Goal: Information Seeking & Learning: Learn about a topic

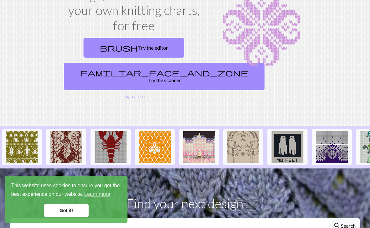
scroll to position [57, 0]
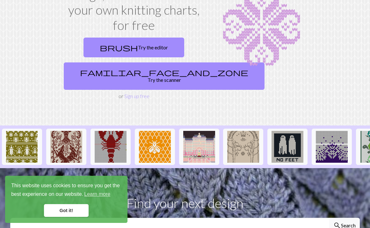
click at [68, 213] on link "Got it!" at bounding box center [66, 210] width 45 height 13
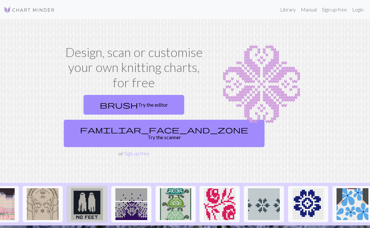
scroll to position [0, 202]
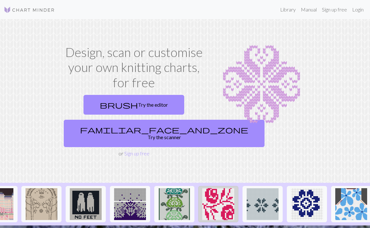
click at [229, 194] on img at bounding box center [218, 204] width 32 height 32
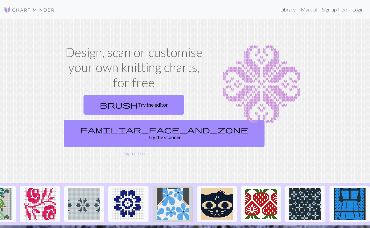
scroll to position [0, 381]
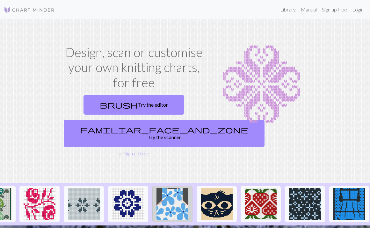
click at [236, 121] on img at bounding box center [261, 85] width 94 height 80
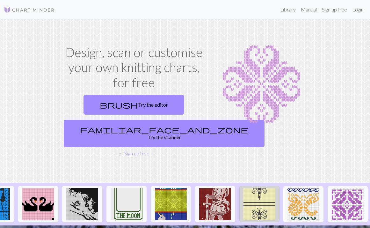
scroll to position [0, 736]
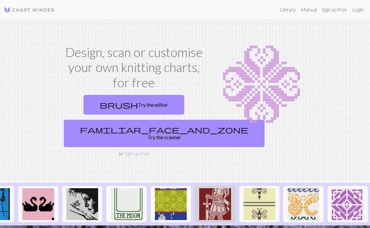
click at [211, 196] on img at bounding box center [215, 204] width 32 height 32
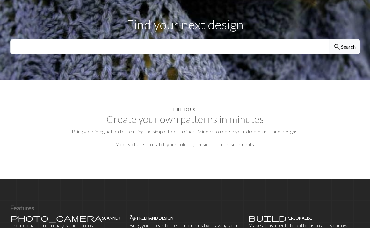
scroll to position [184, 0]
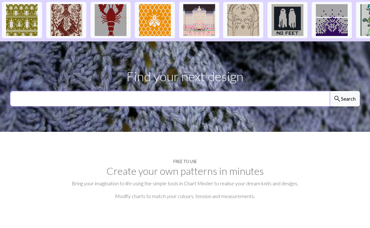
click at [193, 94] on input "text" at bounding box center [169, 98] width 319 height 15
type input "animal"
click at [344, 91] on button "search Search" at bounding box center [344, 98] width 31 height 15
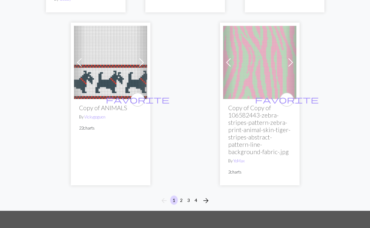
scroll to position [2571, 0]
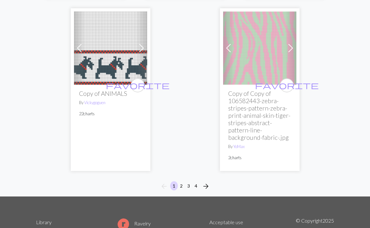
click at [180, 181] on button "2" at bounding box center [182, 185] width 8 height 9
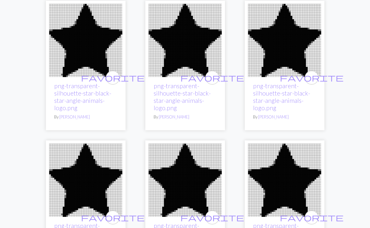
scroll to position [1785, 0]
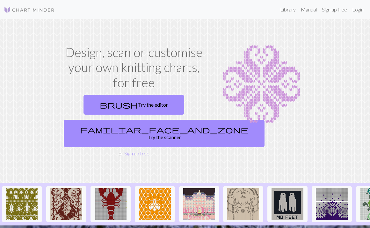
click at [307, 10] on link "Manual" at bounding box center [308, 9] width 21 height 13
click at [293, 9] on link "Library" at bounding box center [288, 9] width 21 height 13
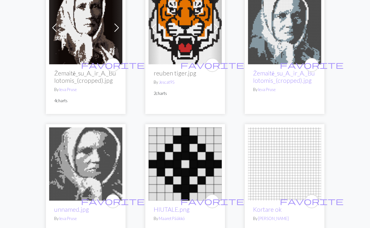
scroll to position [225, 0]
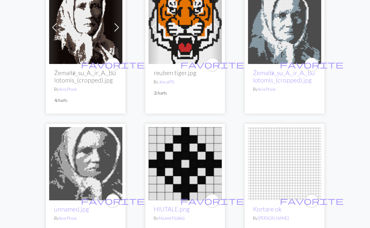
click at [270, 159] on img at bounding box center [284, 163] width 73 height 73
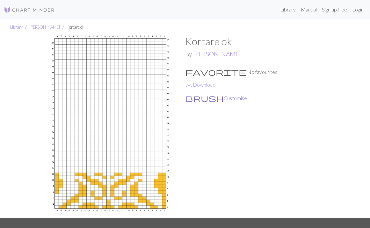
click at [206, 99] on button "brush Customise" at bounding box center [216, 98] width 62 height 8
click at [306, 10] on link "Manual" at bounding box center [308, 9] width 21 height 13
